Goal: Task Accomplishment & Management: Manage account settings

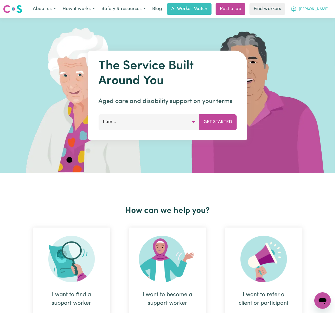
click at [313, 11] on span "[PERSON_NAME]" at bounding box center [313, 9] width 30 height 6
click at [319, 27] on link "Logout" at bounding box center [310, 30] width 41 height 10
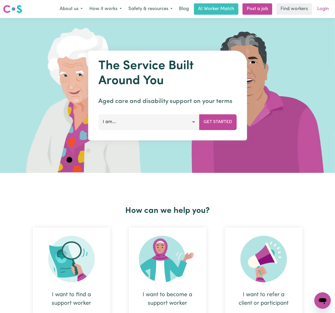
click at [326, 12] on link "Login" at bounding box center [323, 8] width 18 height 11
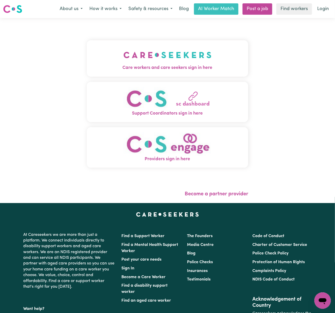
click at [127, 52] on img "Care workers and care seekers sign in here" at bounding box center [167, 54] width 88 height 19
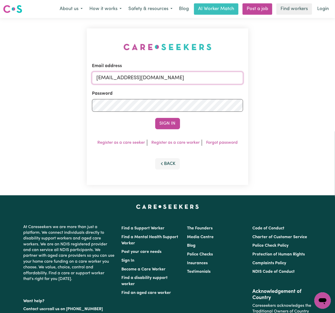
drag, startPoint x: 97, startPoint y: 80, endPoint x: 102, endPoint y: 80, distance: 4.5
click at [98, 80] on input "[EMAIL_ADDRESS][DOMAIN_NAME]" at bounding box center [167, 78] width 151 height 12
drag, startPoint x: 123, startPoint y: 77, endPoint x: 302, endPoint y: 79, distance: 179.6
click at [302, 79] on div "Email address [EMAIL_ADDRESS][DOMAIN_NAME] Password Sign In Register as a care …" at bounding box center [167, 106] width 335 height 177
type input "[EMAIL_ADDRESS][DOMAIN_NAME]"
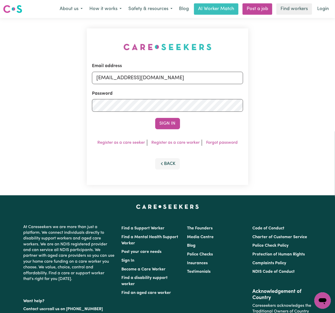
click at [155, 118] on button "Sign In" at bounding box center [167, 123] width 25 height 11
